Goal: Check status: Check status

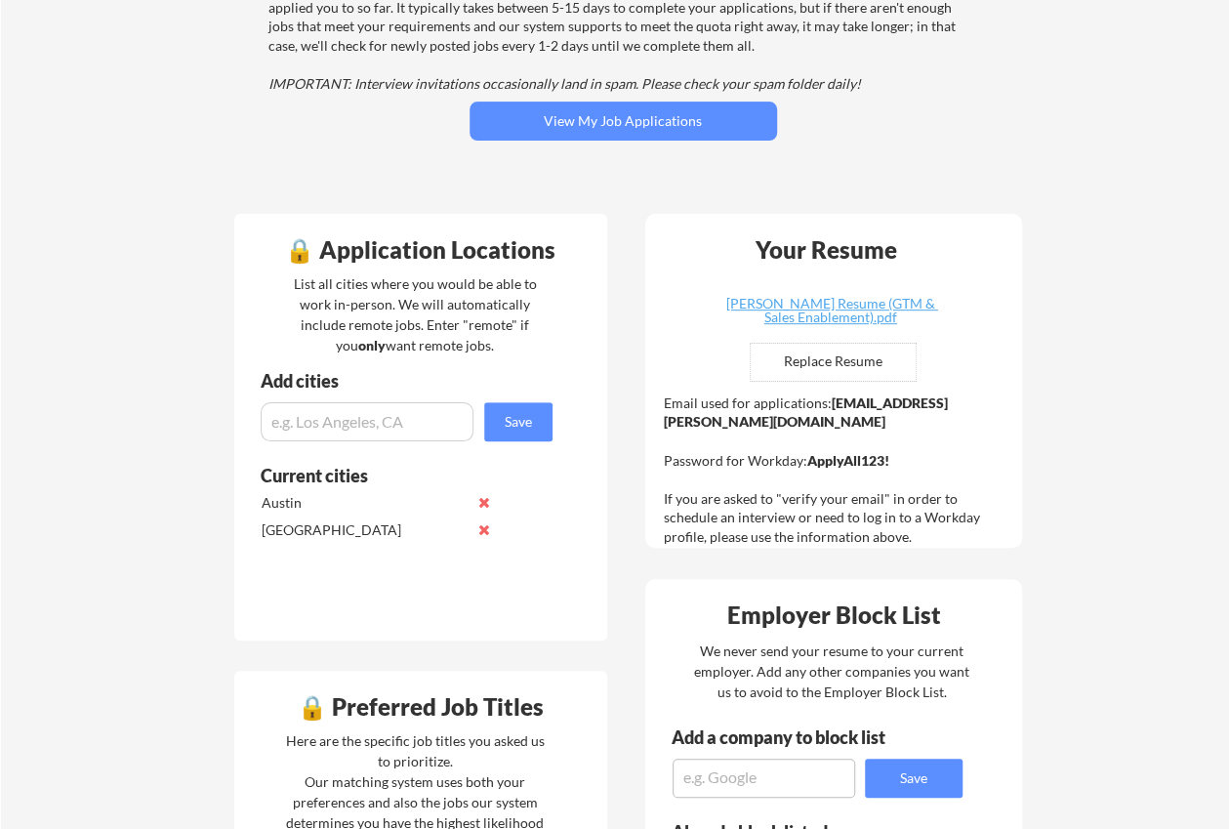
scroll to position [234, 0]
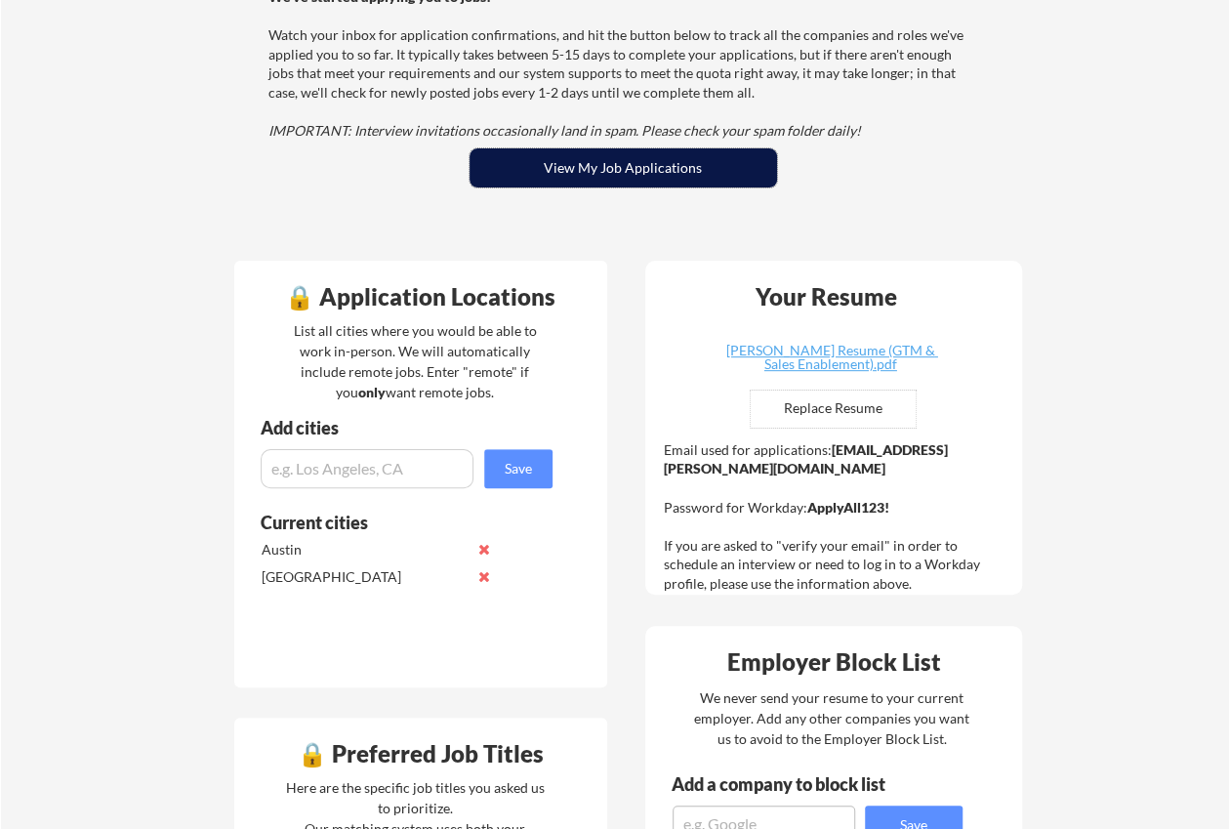
click at [644, 164] on button "View My Job Applications" at bounding box center [622, 167] width 307 height 39
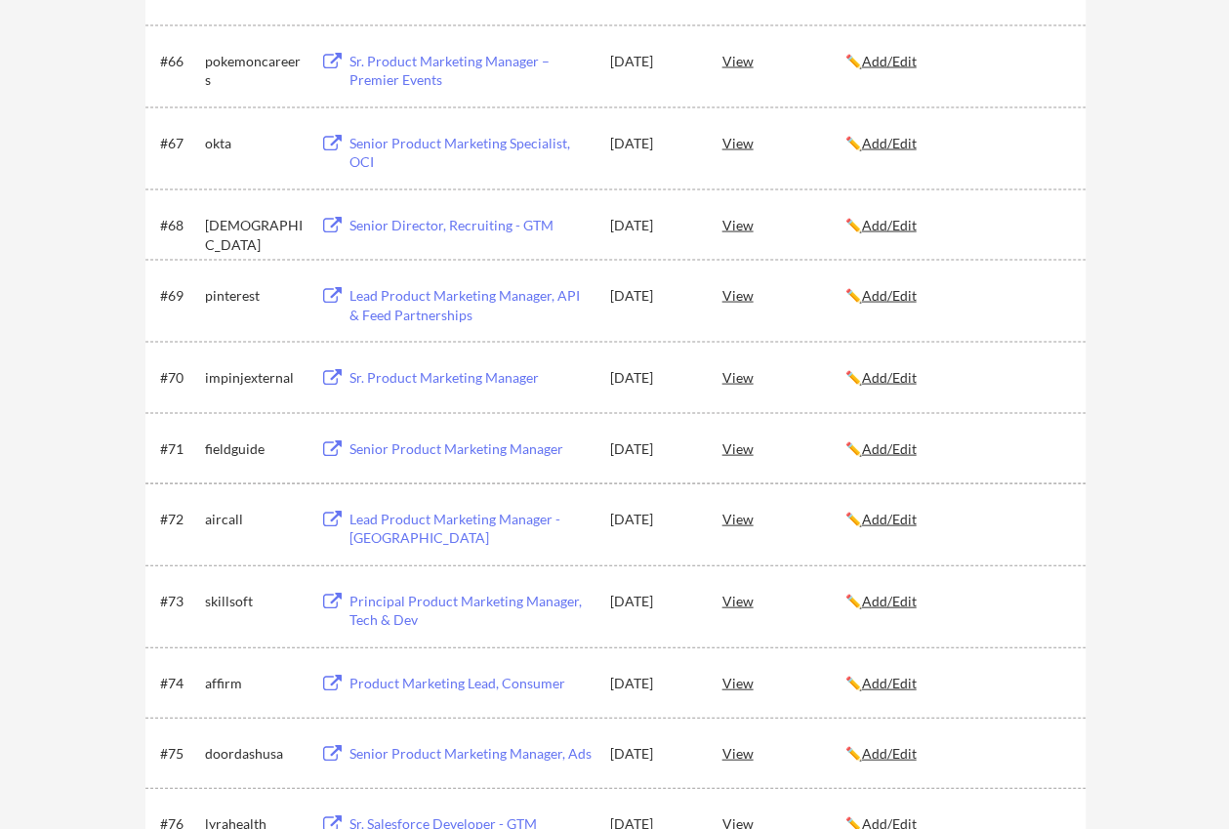
scroll to position [5494, 0]
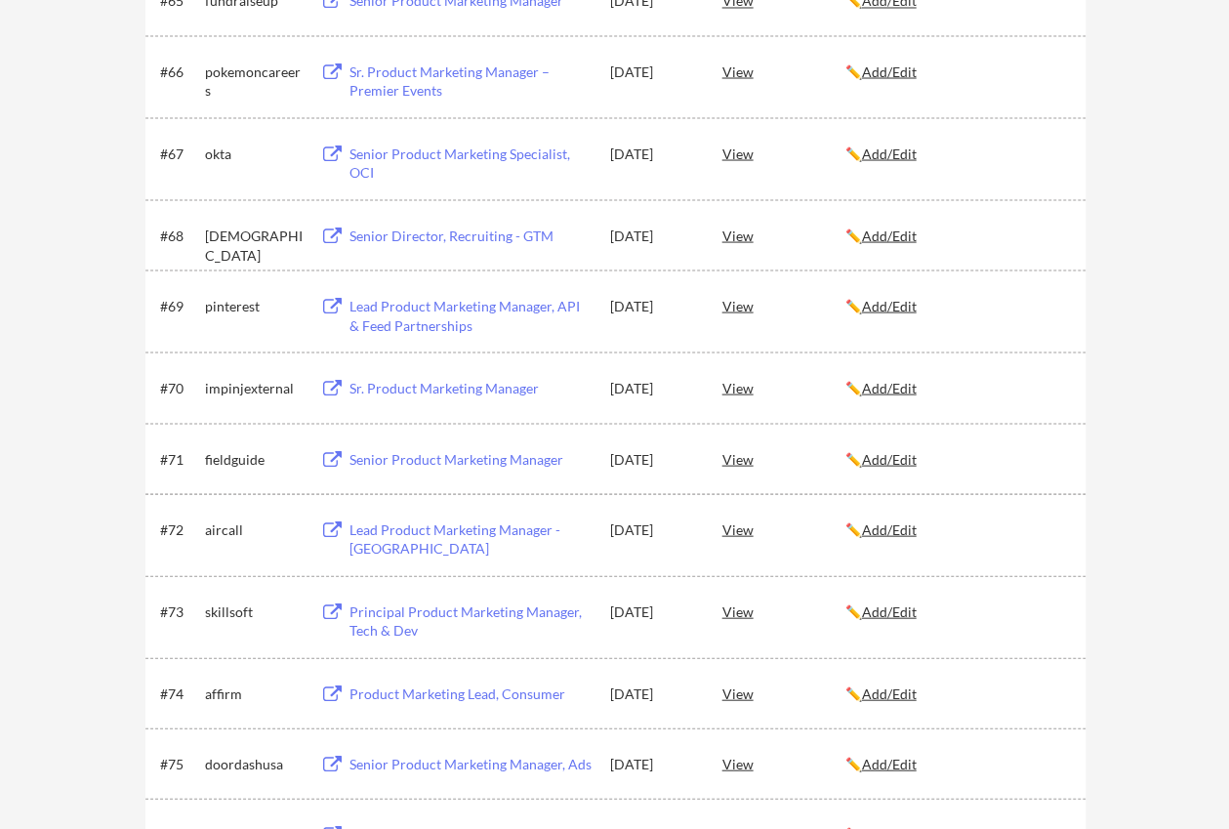
click at [728, 524] on div "View" at bounding box center [783, 527] width 123 height 35
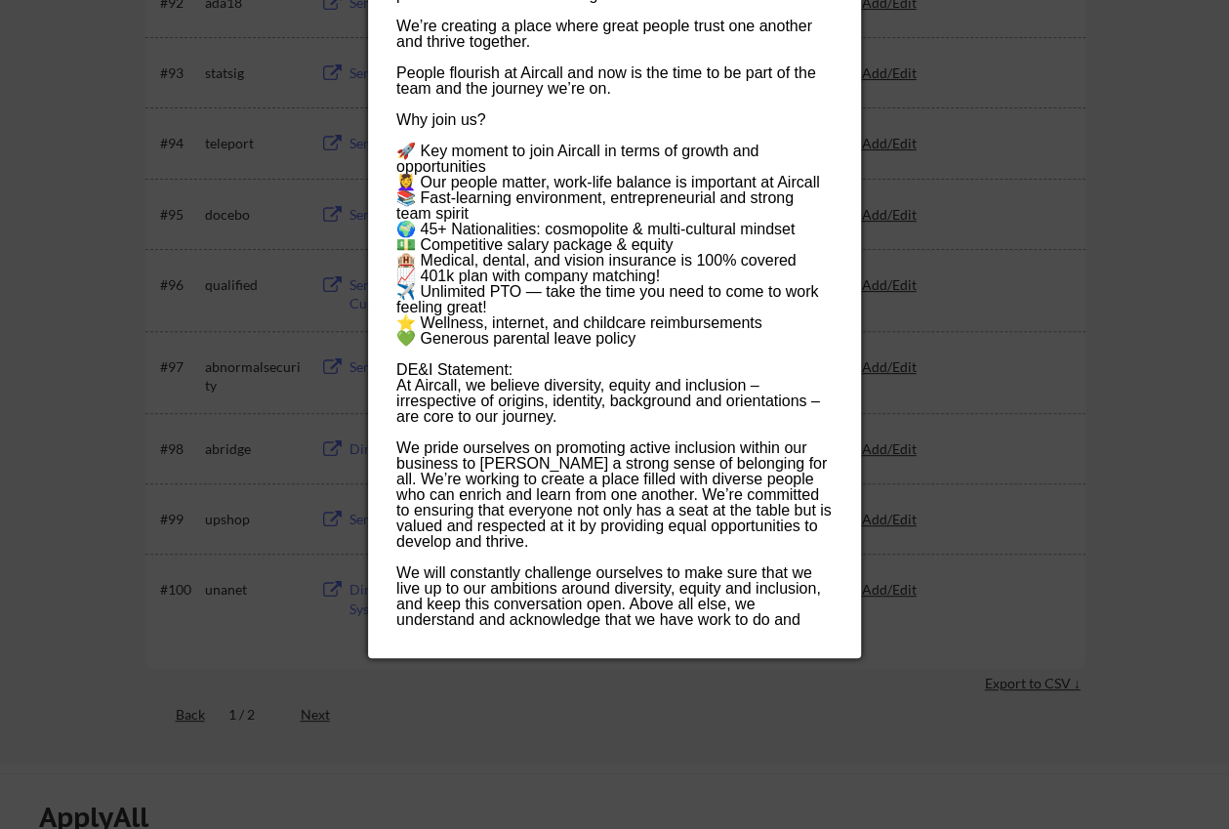
scroll to position [7586, 0]
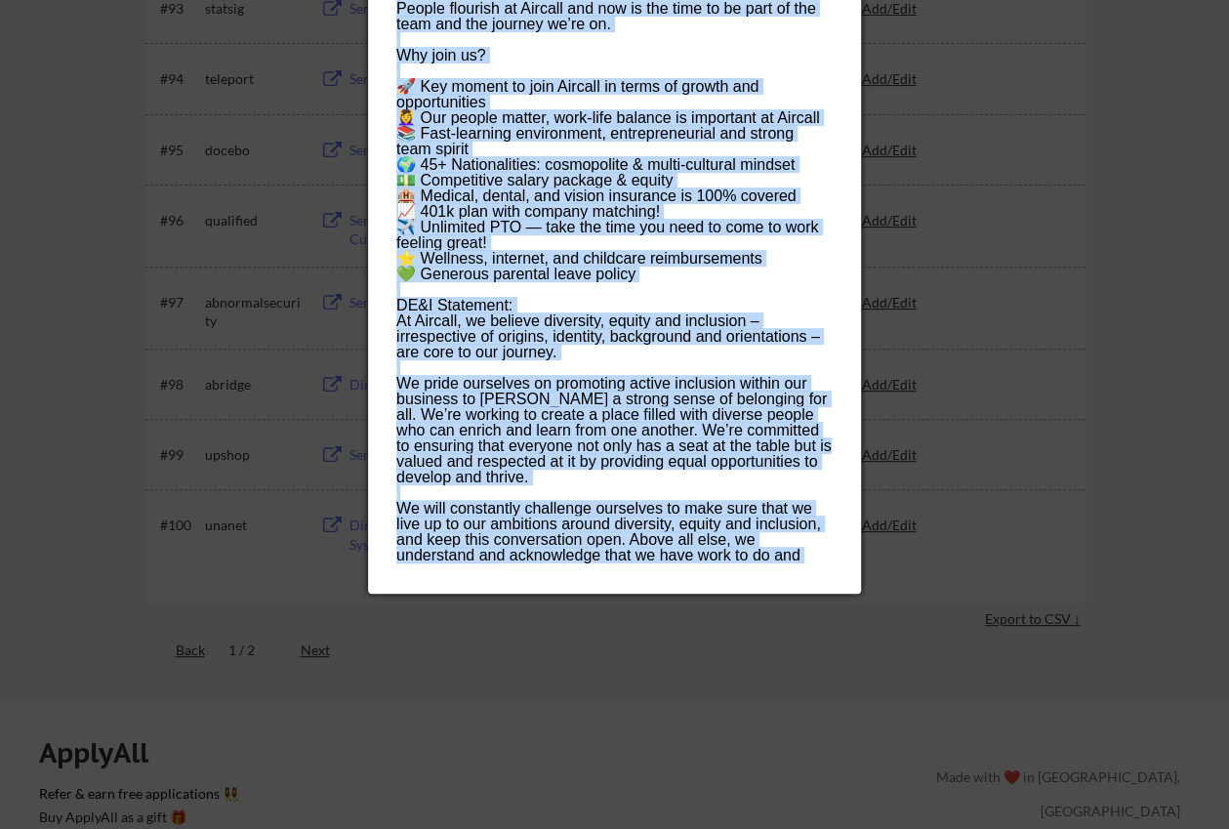
drag, startPoint x: 396, startPoint y: 83, endPoint x: 648, endPoint y: 554, distance: 534.5
copy div "Lead Product Marketing Manager - Bellevue aircall Aircall is the world’s leadin…"
